Goal: Information Seeking & Learning: Understand process/instructions

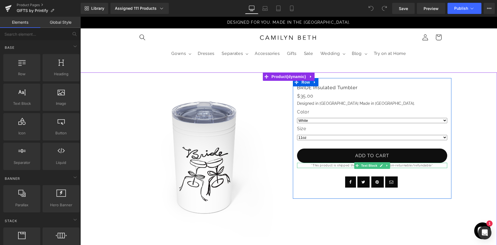
click at [342, 166] on p "*This product is shipped through a third party & non-returnable/refundable*" at bounding box center [372, 165] width 150 height 5
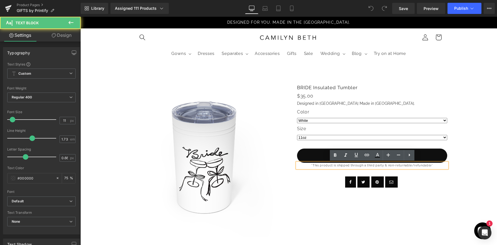
click at [313, 165] on p "*This product is shipped through a third party & non-returnable/refundable*" at bounding box center [372, 165] width 150 height 5
click at [311, 165] on p "*This product is shipped through a third party & non-returnable/refundable*" at bounding box center [372, 165] width 150 height 5
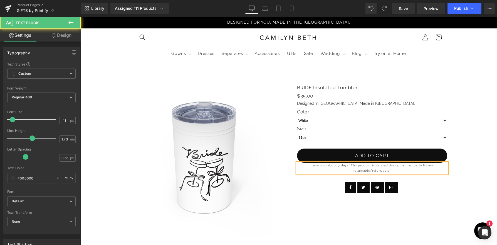
click at [333, 164] on p "Items ship about 7 days *This product is shipped through a third party & non-re…" at bounding box center [372, 168] width 150 height 11
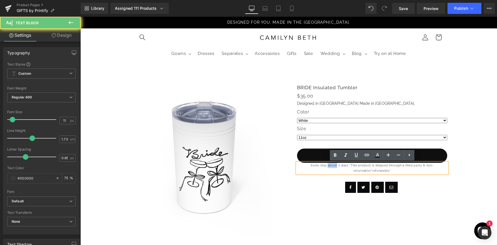
click at [333, 164] on p "Items ship about 7 days *This product is shipped through a third party & non-re…" at bounding box center [372, 168] width 150 height 11
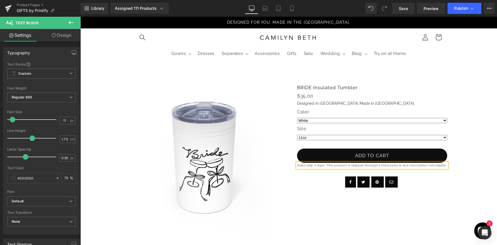
click at [324, 164] on p "Items ship 7 days *This product is shipped through a third party & non-returnab…" at bounding box center [372, 165] width 150 height 5
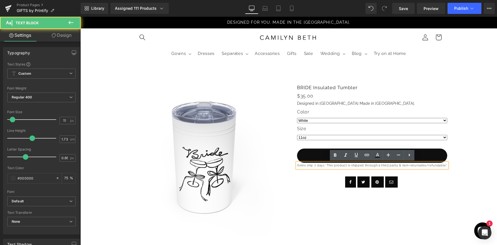
click at [324, 164] on p "Items ship 7 days *This product is shipped through a third party & non-returnab…" at bounding box center [372, 165] width 150 height 5
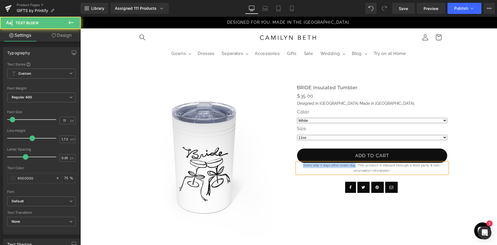
click at [303, 164] on p "Items ship 7 days after order day *This product is shipped through a third part…" at bounding box center [372, 168] width 150 height 11
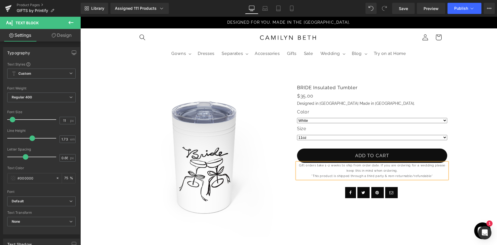
click at [346, 172] on p "Gift orders take 1-2 weeks to ship from order date. If you are ordering for a w…" at bounding box center [372, 168] width 150 height 11
drag, startPoint x: 405, startPoint y: 171, endPoint x: 381, endPoint y: 164, distance: 25.0
click at [381, 164] on p "Gift orders take 1-2 weeks to ship from order date. If you are ordering for a w…" at bounding box center [372, 168] width 150 height 11
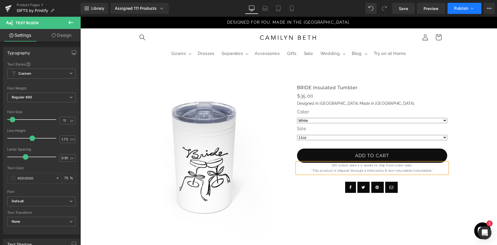
click at [470, 8] on icon at bounding box center [472, 9] width 6 height 6
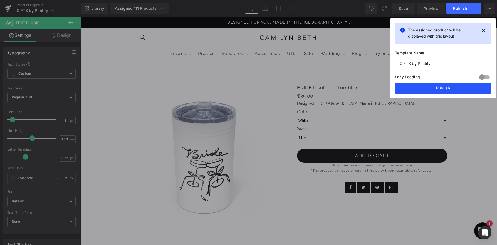
click at [444, 85] on button "Publish" at bounding box center [443, 87] width 96 height 11
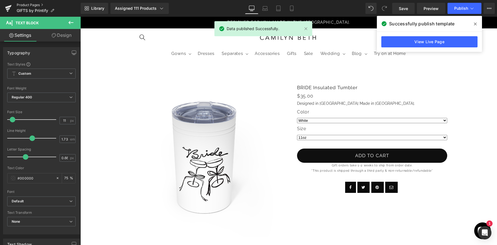
click at [39, 4] on link "Product Pages" at bounding box center [49, 5] width 64 height 4
